Goal: Manage account settings

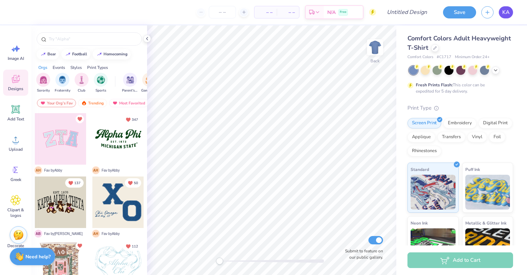
click at [504, 16] on span "KA" at bounding box center [505, 12] width 7 height 8
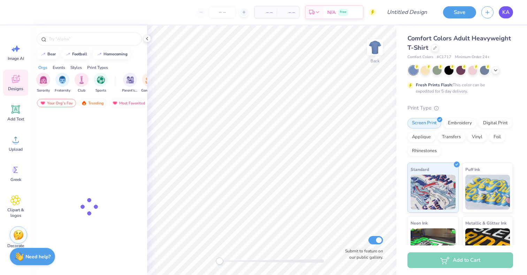
click at [510, 9] on link "KA" at bounding box center [506, 12] width 14 height 12
